Goal: Task Accomplishment & Management: Use online tool/utility

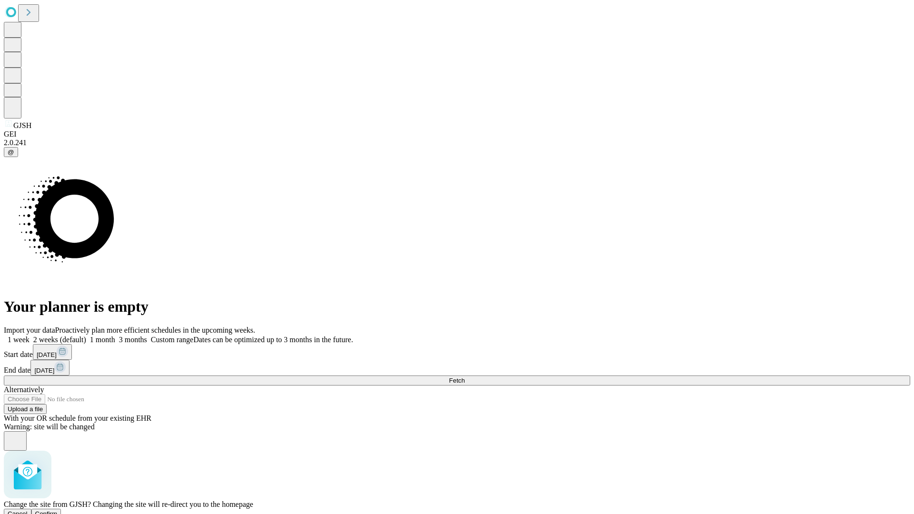
click at [58, 510] on span "Confirm" at bounding box center [46, 513] width 22 height 7
click at [30, 336] on label "1 week" at bounding box center [17, 340] width 26 height 8
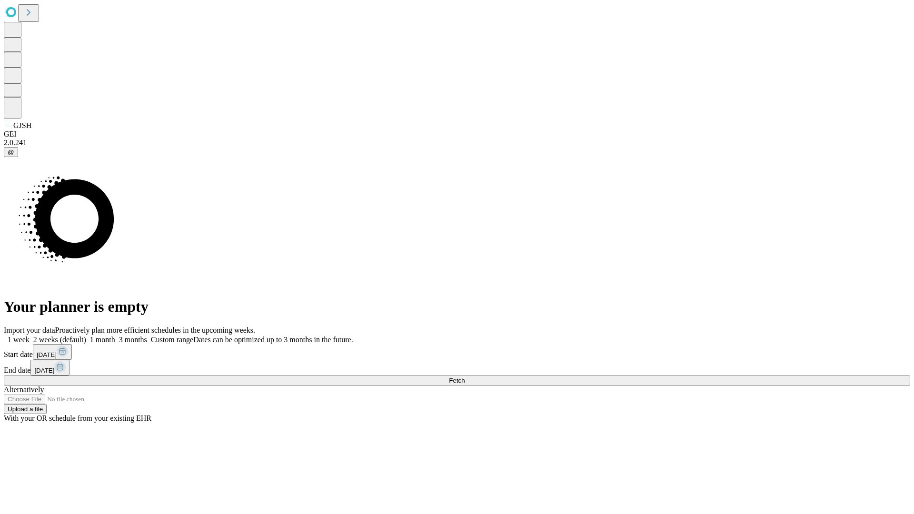
click at [465, 377] on span "Fetch" at bounding box center [457, 380] width 16 height 7
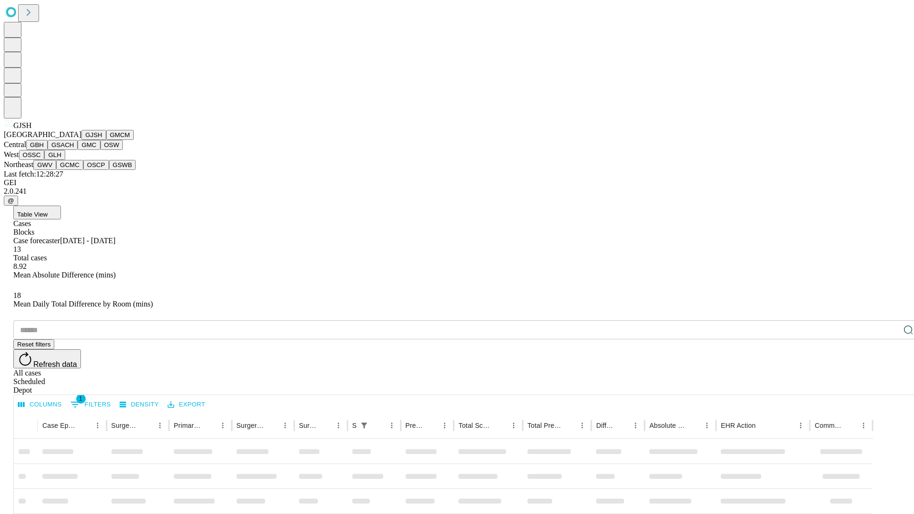
click at [106, 140] on button "GMCM" at bounding box center [120, 135] width 28 height 10
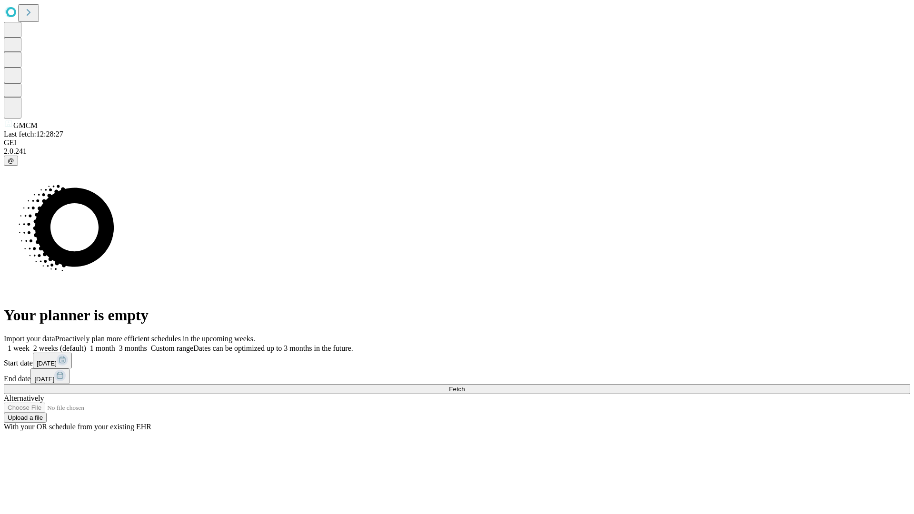
click at [30, 344] on label "1 week" at bounding box center [17, 348] width 26 height 8
click at [465, 386] on span "Fetch" at bounding box center [457, 389] width 16 height 7
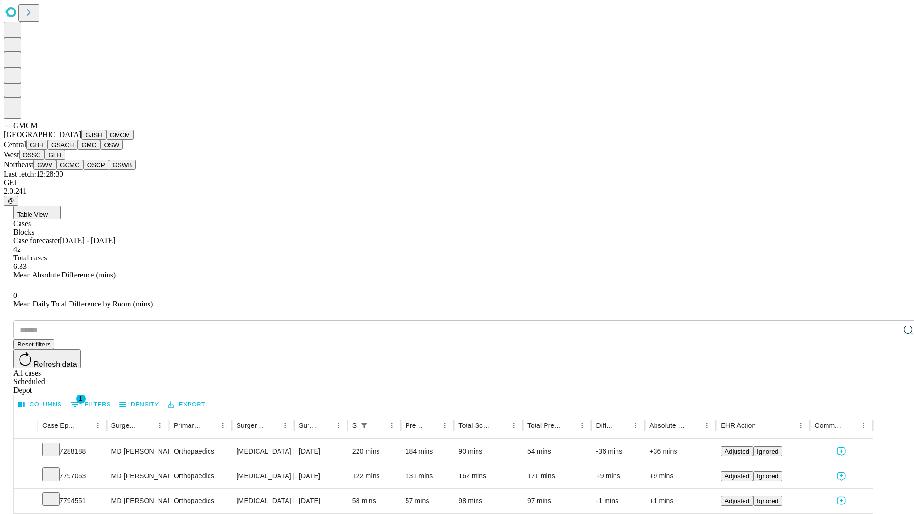
click at [48, 150] on button "GBH" at bounding box center [36, 145] width 21 height 10
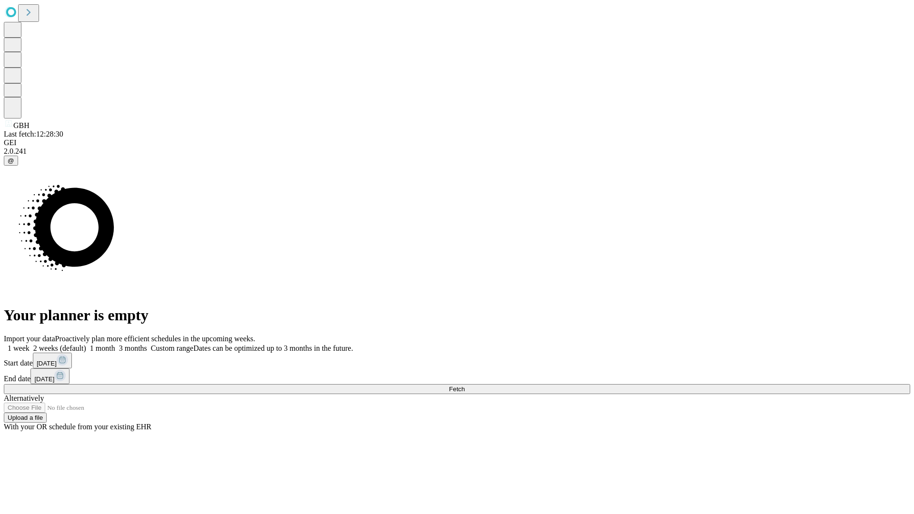
click at [30, 344] on label "1 week" at bounding box center [17, 348] width 26 height 8
click at [465, 386] on span "Fetch" at bounding box center [457, 389] width 16 height 7
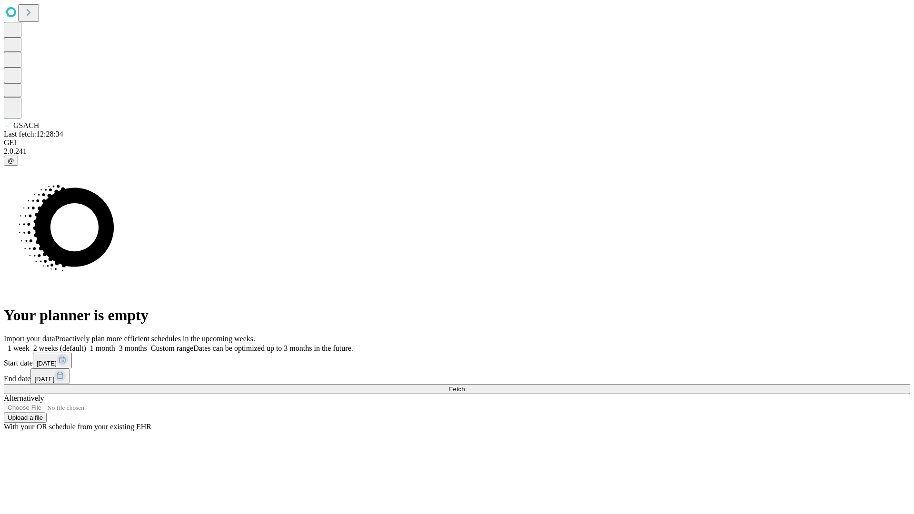
click at [465, 386] on span "Fetch" at bounding box center [457, 389] width 16 height 7
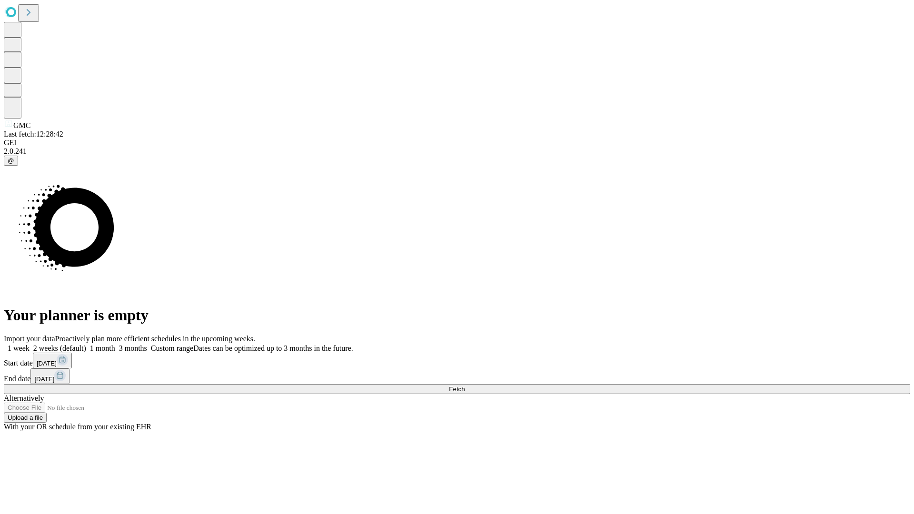
click at [30, 344] on label "1 week" at bounding box center [17, 348] width 26 height 8
click at [465, 386] on span "Fetch" at bounding box center [457, 389] width 16 height 7
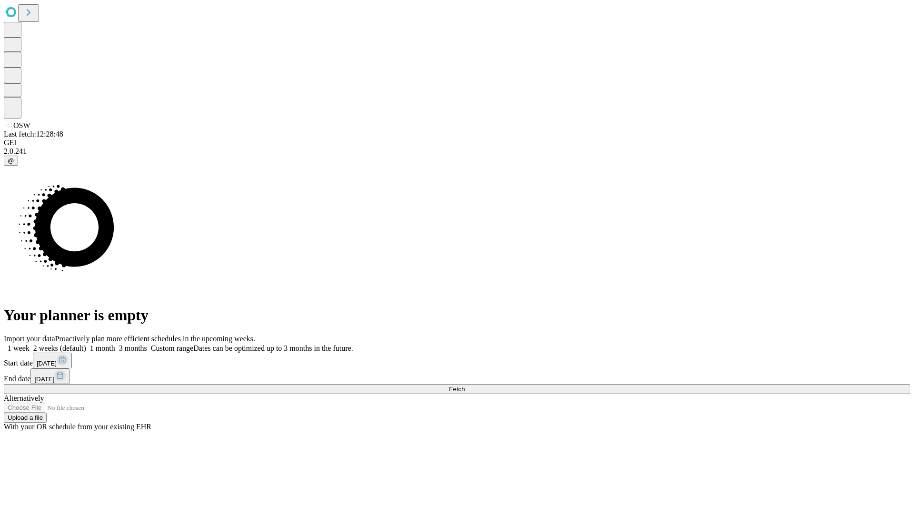
click at [30, 344] on label "1 week" at bounding box center [17, 348] width 26 height 8
click at [465, 386] on span "Fetch" at bounding box center [457, 389] width 16 height 7
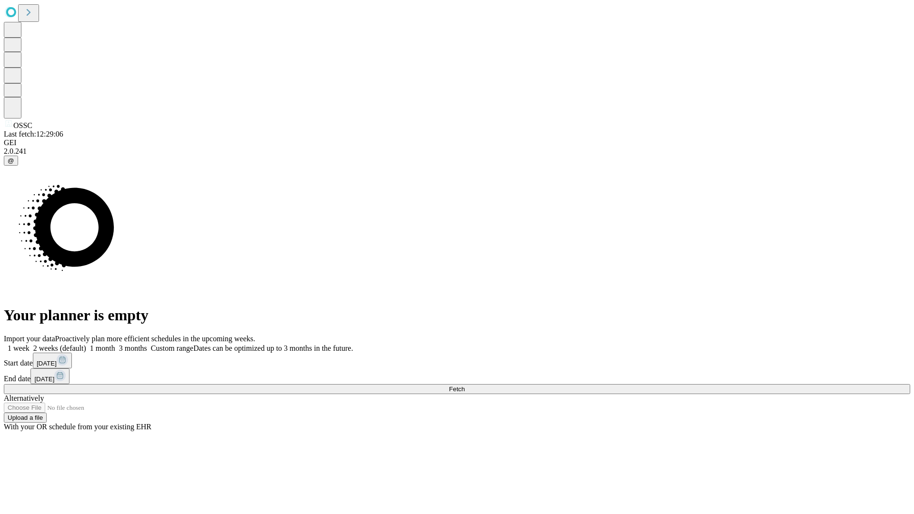
click at [30, 344] on label "1 week" at bounding box center [17, 348] width 26 height 8
click at [465, 386] on span "Fetch" at bounding box center [457, 389] width 16 height 7
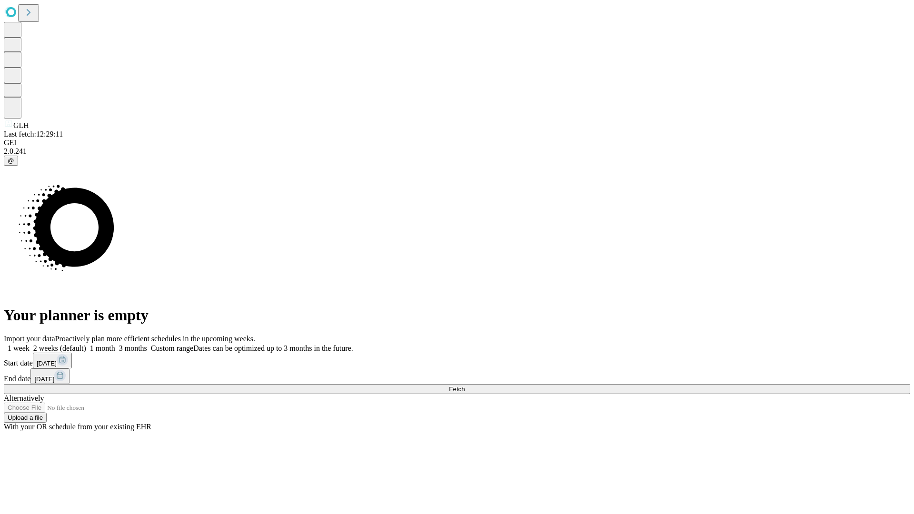
click at [30, 344] on label "1 week" at bounding box center [17, 348] width 26 height 8
click at [465, 386] on span "Fetch" at bounding box center [457, 389] width 16 height 7
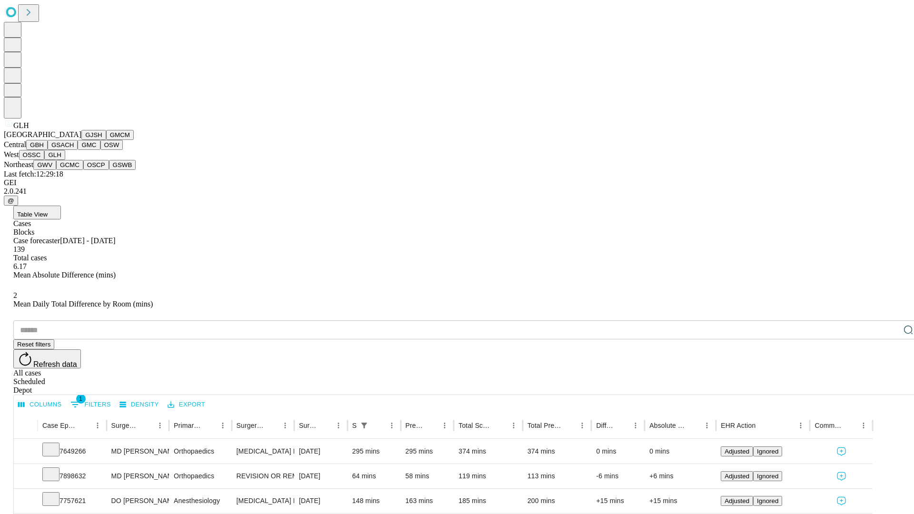
click at [56, 170] on button "GWV" at bounding box center [44, 165] width 23 height 10
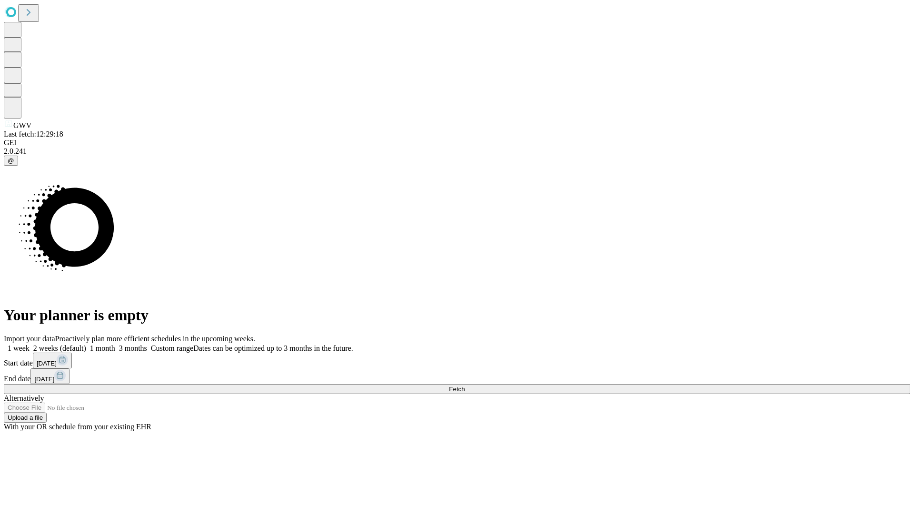
click at [30, 344] on label "1 week" at bounding box center [17, 348] width 26 height 8
click at [465, 386] on span "Fetch" at bounding box center [457, 389] width 16 height 7
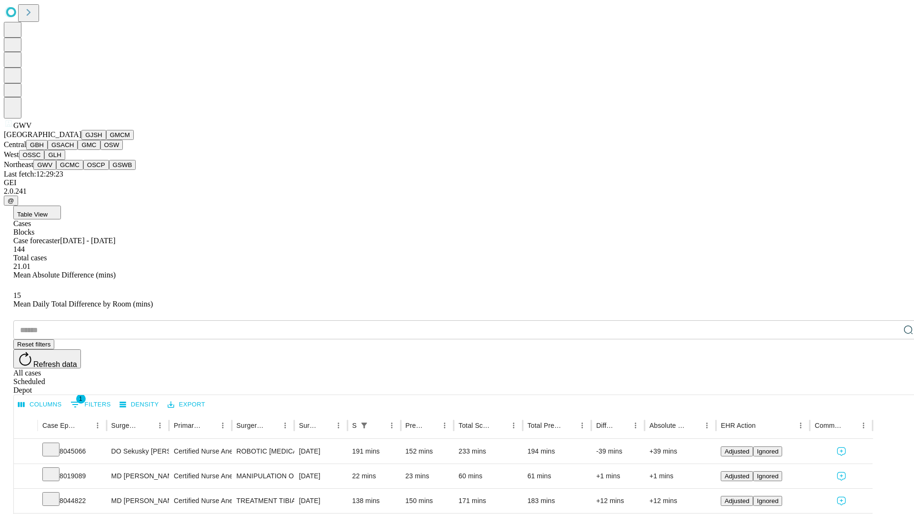
click at [74, 170] on button "GCMC" at bounding box center [69, 165] width 27 height 10
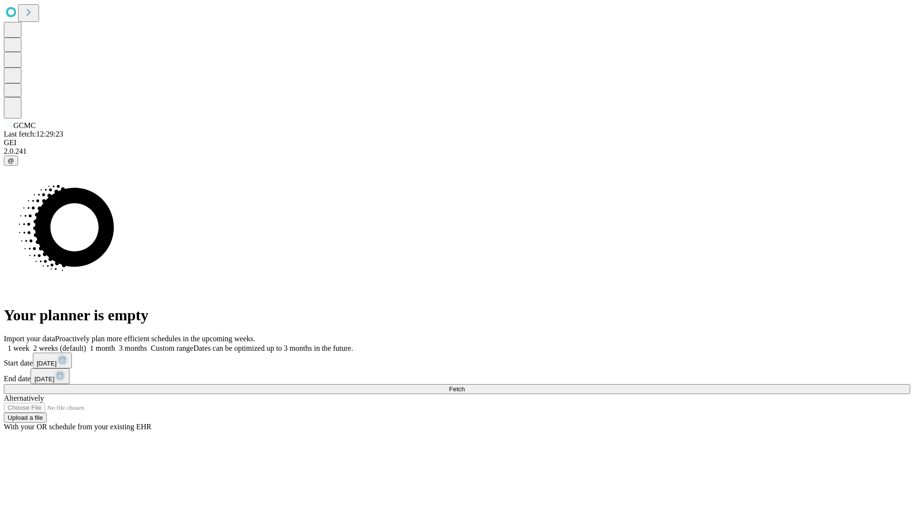
click at [30, 344] on label "1 week" at bounding box center [17, 348] width 26 height 8
click at [465, 386] on span "Fetch" at bounding box center [457, 389] width 16 height 7
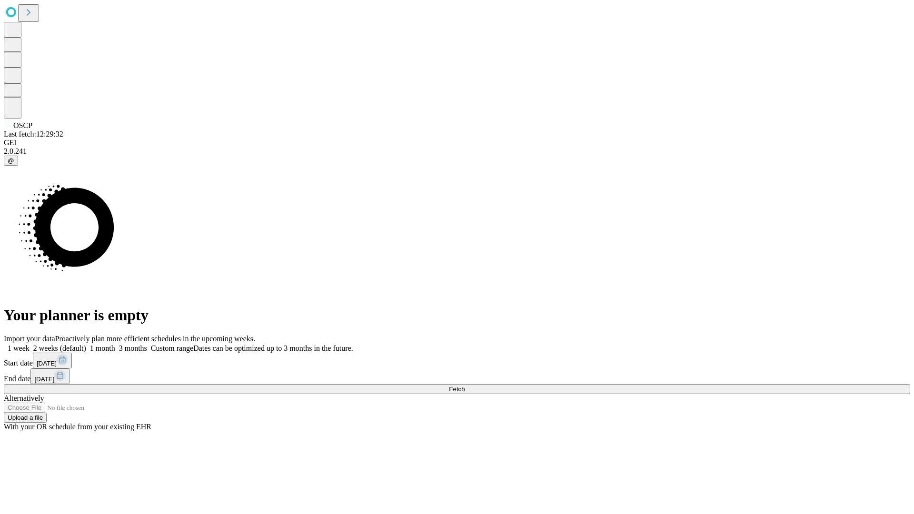
click at [30, 344] on label "1 week" at bounding box center [17, 348] width 26 height 8
click at [465, 386] on span "Fetch" at bounding box center [457, 389] width 16 height 7
